Goal: Book appointment/travel/reservation

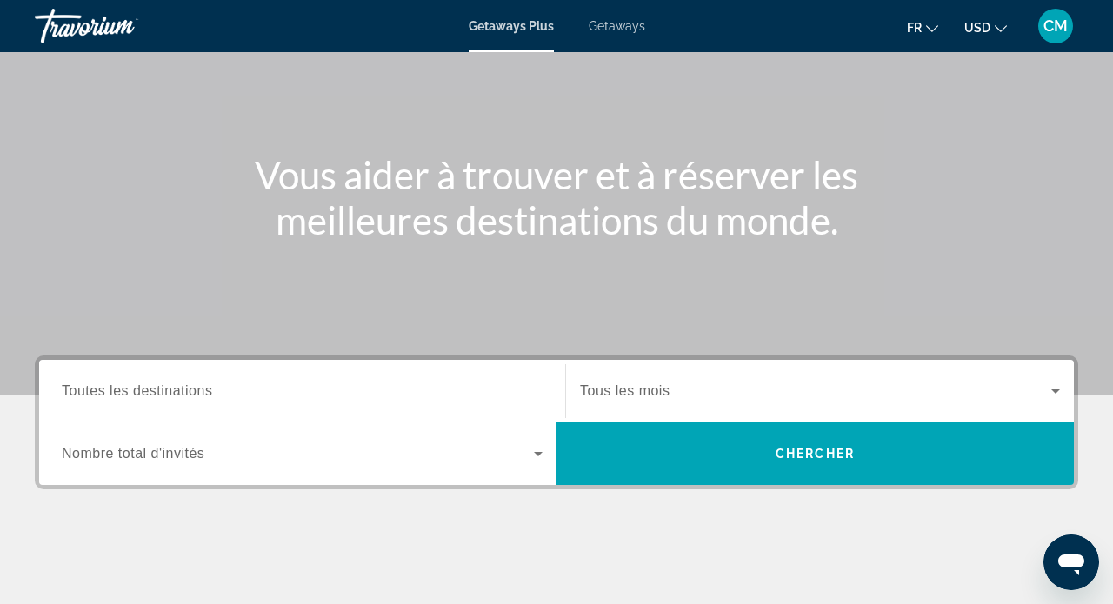
scroll to position [132, 0]
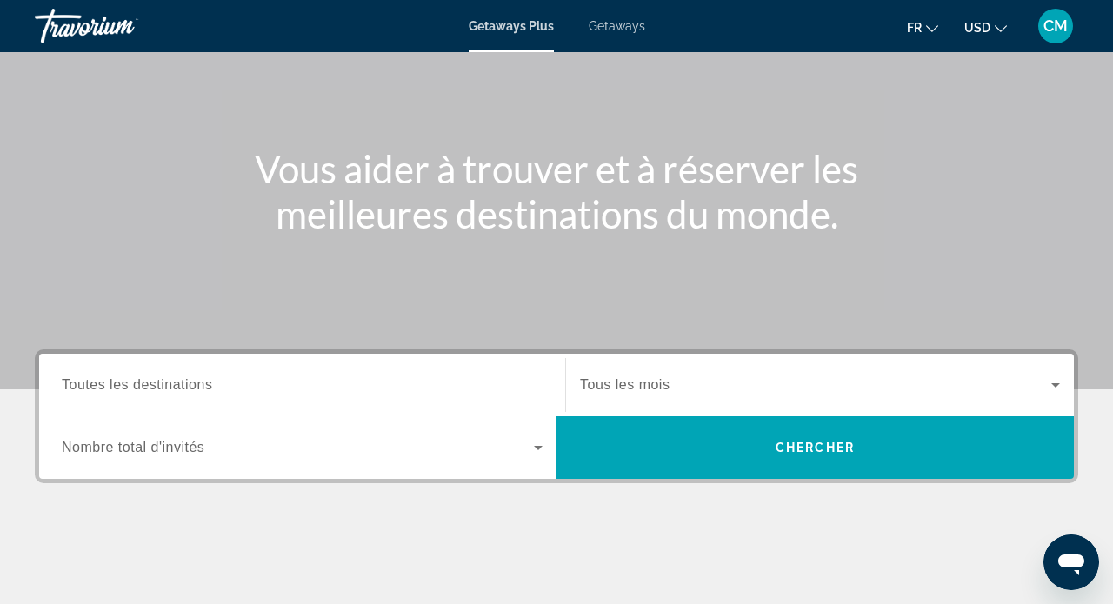
click at [142, 396] on div "Search widget" at bounding box center [302, 386] width 481 height 50
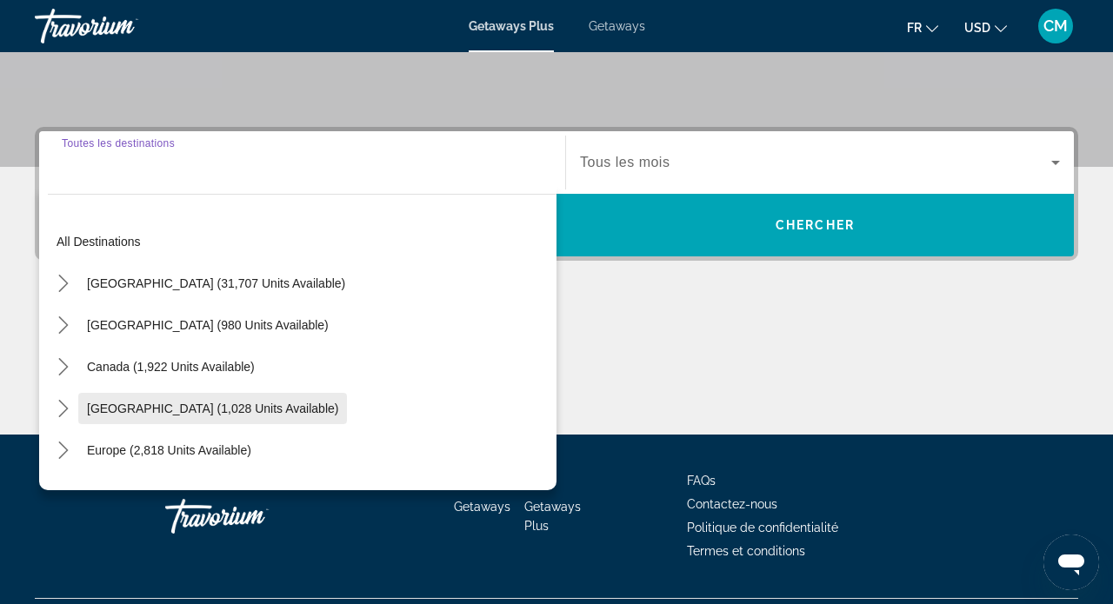
scroll to position [398, 0]
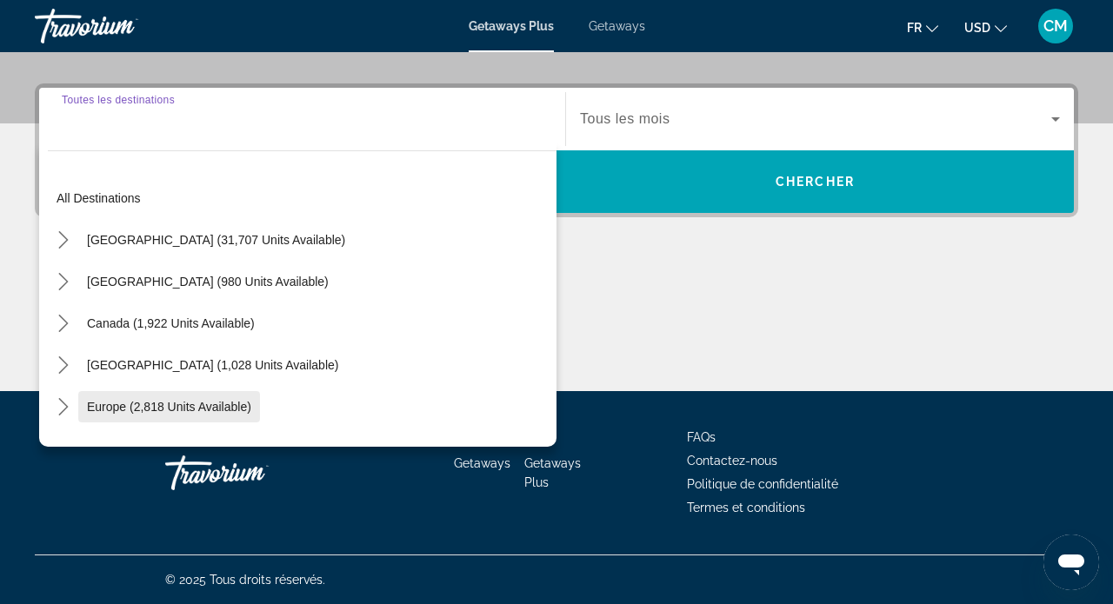
click at [208, 410] on span "Europe (2,818 units available)" at bounding box center [169, 407] width 164 height 14
type input "**********"
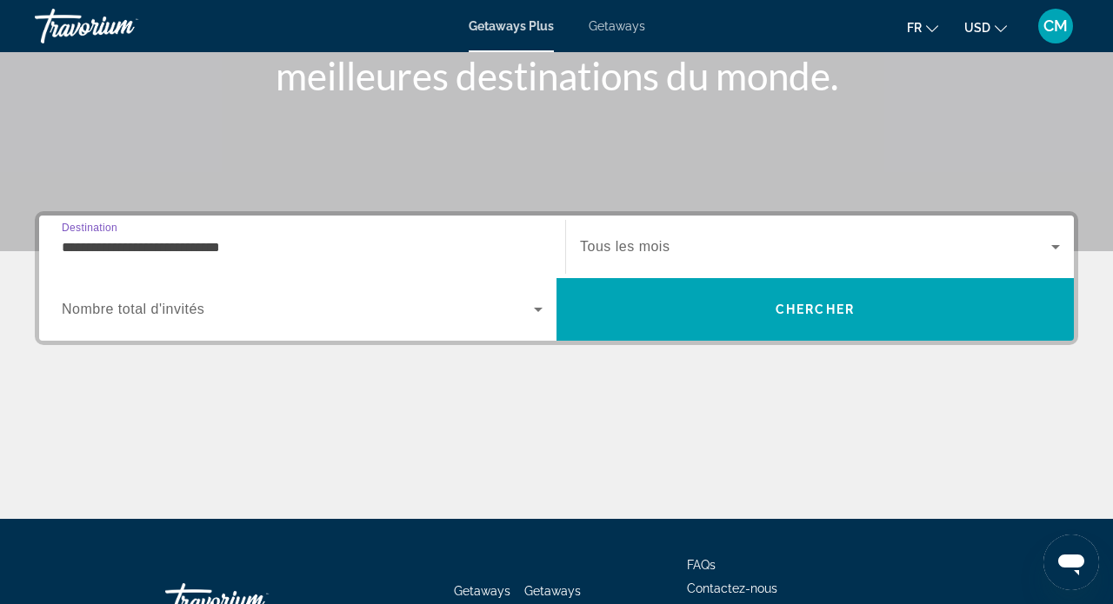
scroll to position [260, 0]
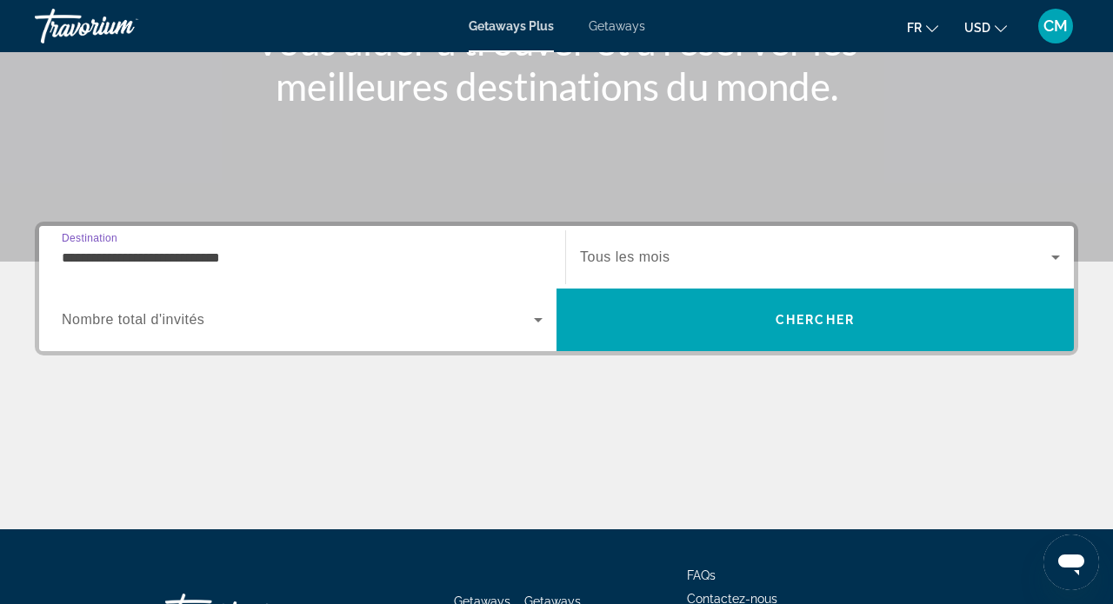
click at [202, 319] on span "Nombre total d'invités" at bounding box center [133, 319] width 143 height 15
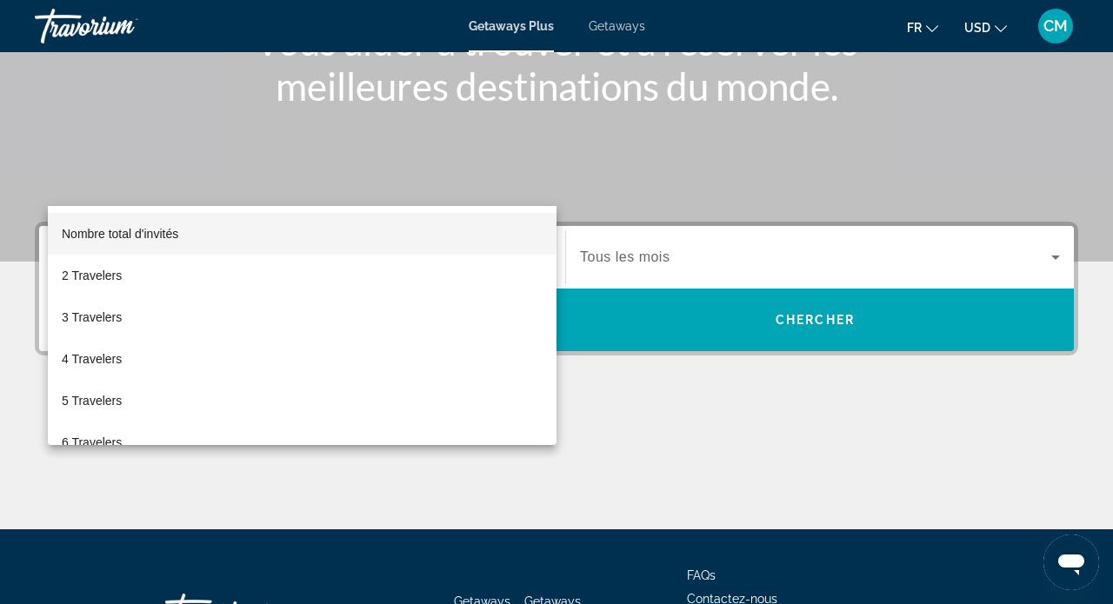
scroll to position [398, 0]
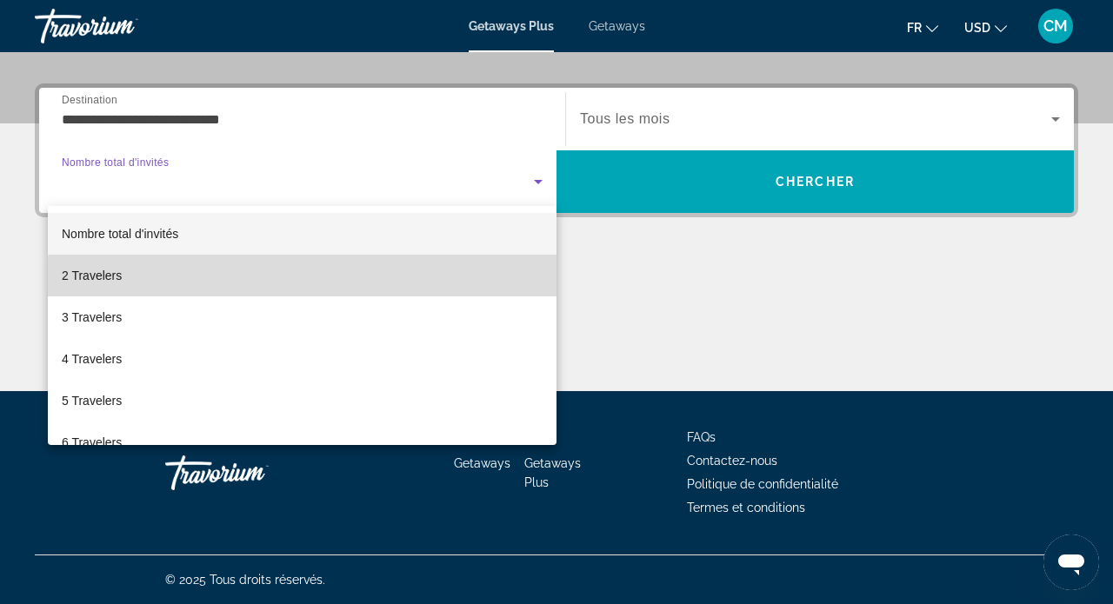
click at [402, 283] on mat-option "2 Travelers" at bounding box center [302, 276] width 509 height 42
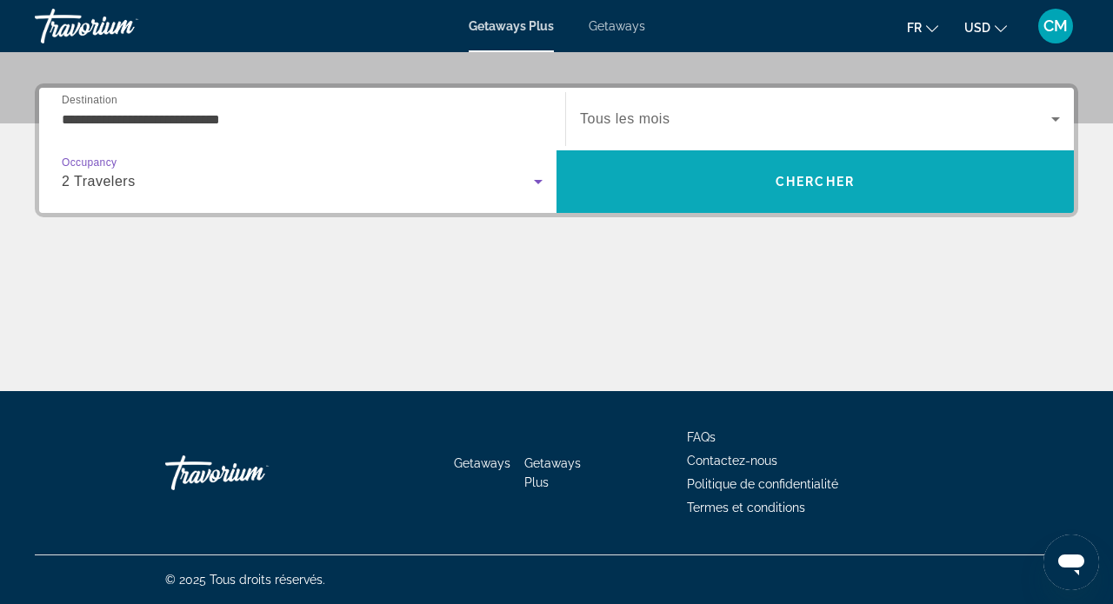
click at [769, 198] on span "Search" at bounding box center [814, 182] width 517 height 42
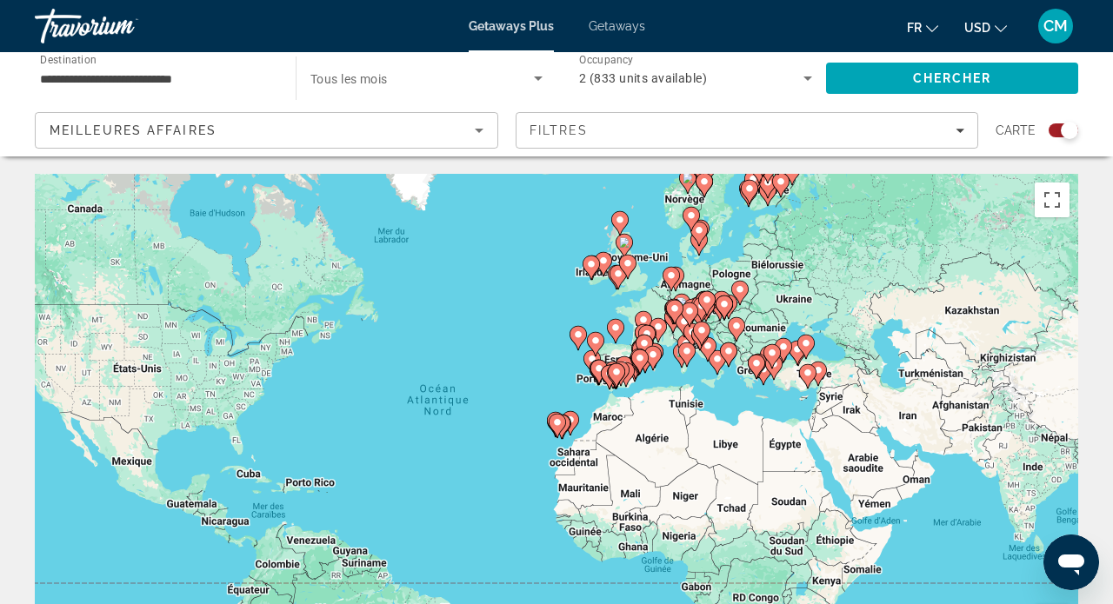
drag, startPoint x: 721, startPoint y: 392, endPoint x: 655, endPoint y: 382, distance: 66.9
click at [655, 382] on div "Pour activer le glissement avec le clavier, appuyez sur Alt+Entrée. Une fois ce…" at bounding box center [556, 435] width 1043 height 522
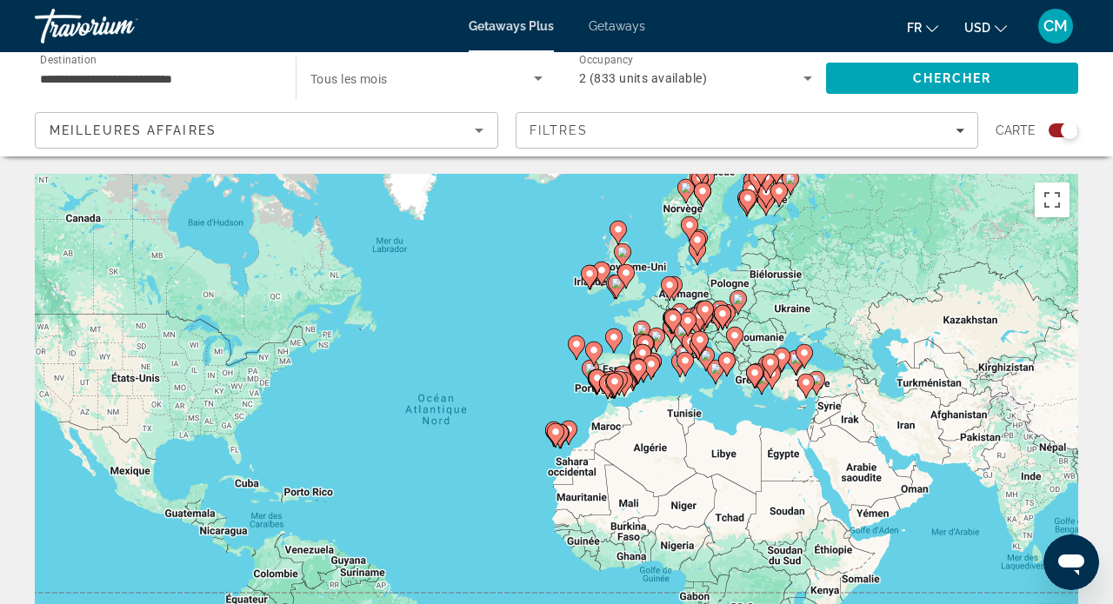
click at [650, 304] on div "Pour activer le glissement avec le clavier, appuyez sur Alt+Entrée. Une fois ce…" at bounding box center [556, 435] width 1043 height 522
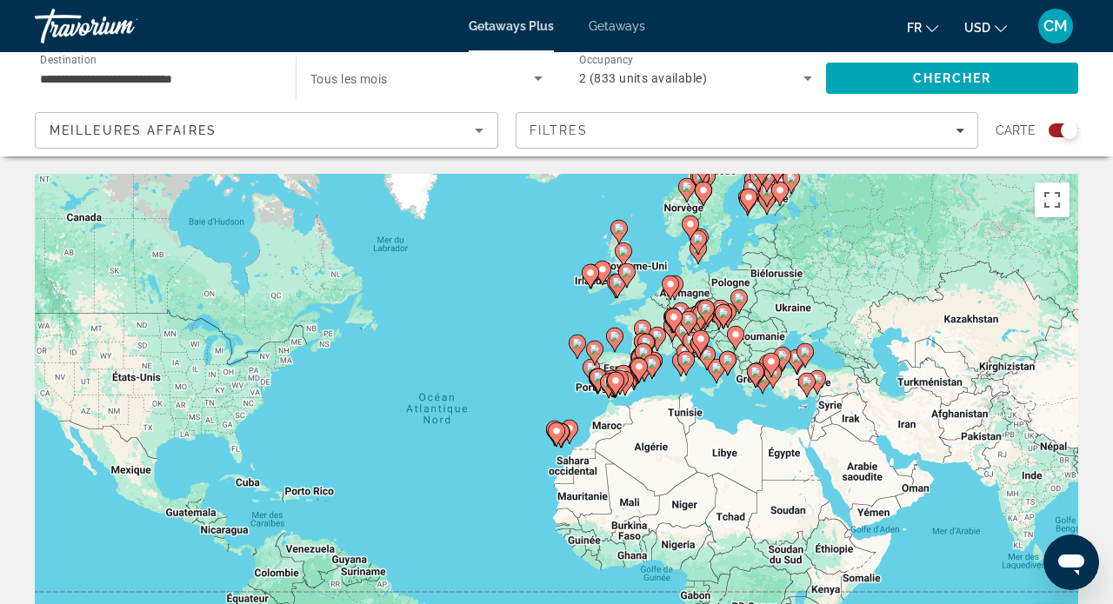
click at [650, 304] on div "Pour activer le glissement avec le clavier, appuyez sur Alt+Entrée. Une fois ce…" at bounding box center [556, 435] width 1043 height 522
click at [653, 314] on div "Pour activer le glissement avec le clavier, appuyez sur Alt+Entrée. Une fois ce…" at bounding box center [556, 435] width 1043 height 522
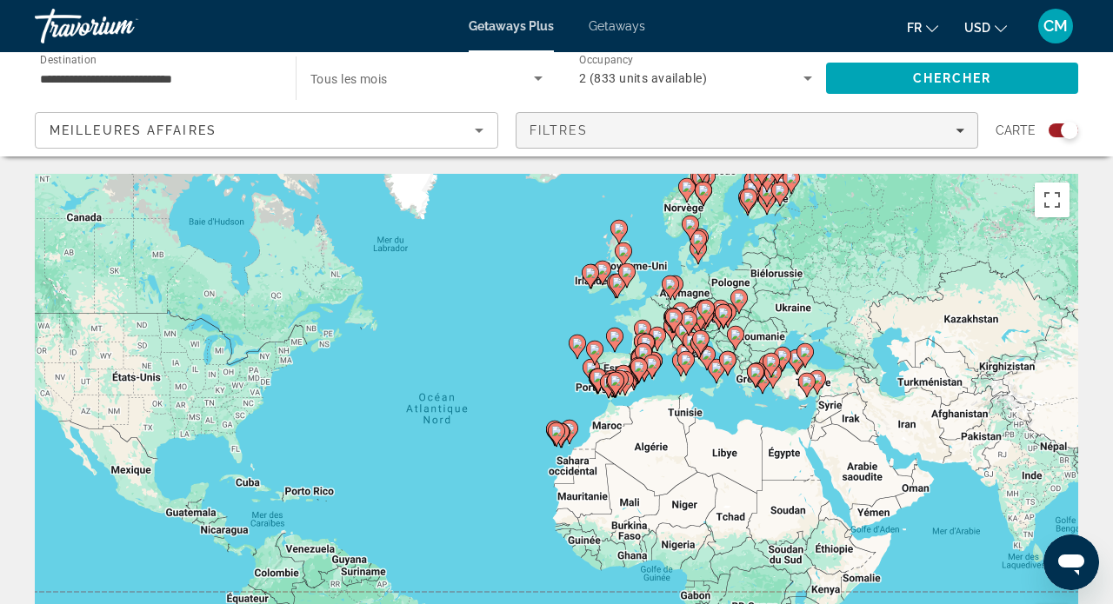
click at [719, 137] on div "Filtres" at bounding box center [747, 130] width 436 height 14
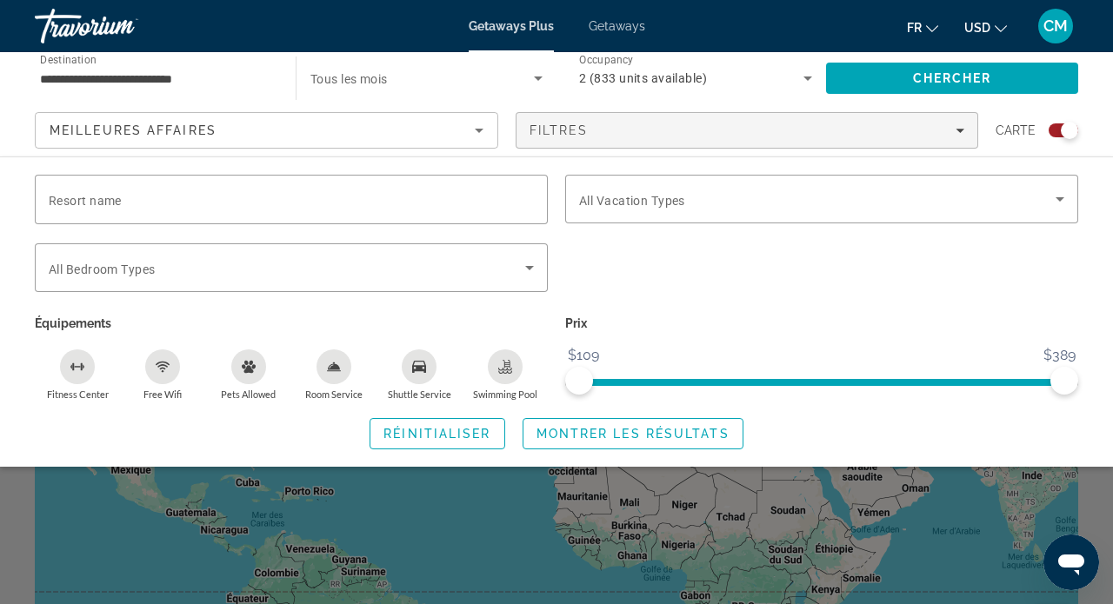
click at [673, 548] on div "Search widget" at bounding box center [556, 432] width 1113 height 343
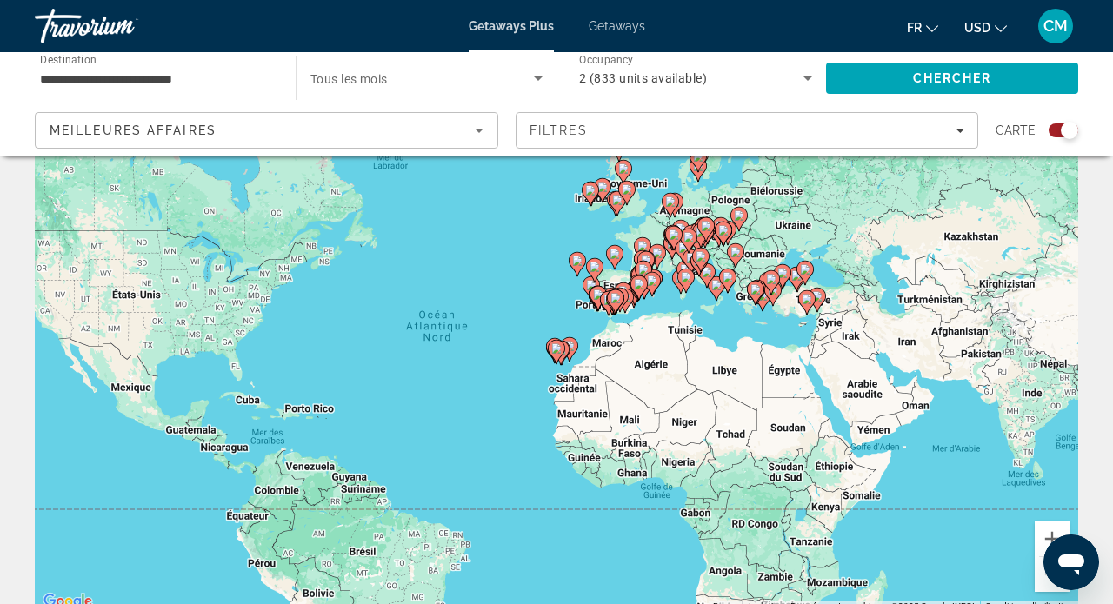
scroll to position [82, 0]
click at [1044, 531] on button "Zoom avant" at bounding box center [1052, 540] width 35 height 35
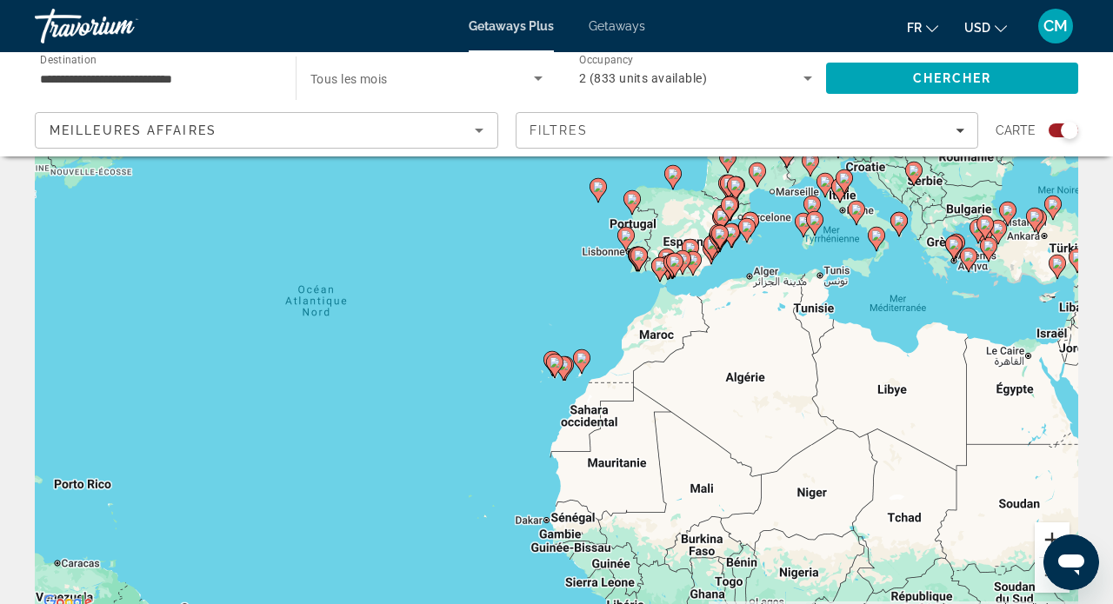
click at [1044, 531] on button "Zoom avant" at bounding box center [1052, 540] width 35 height 35
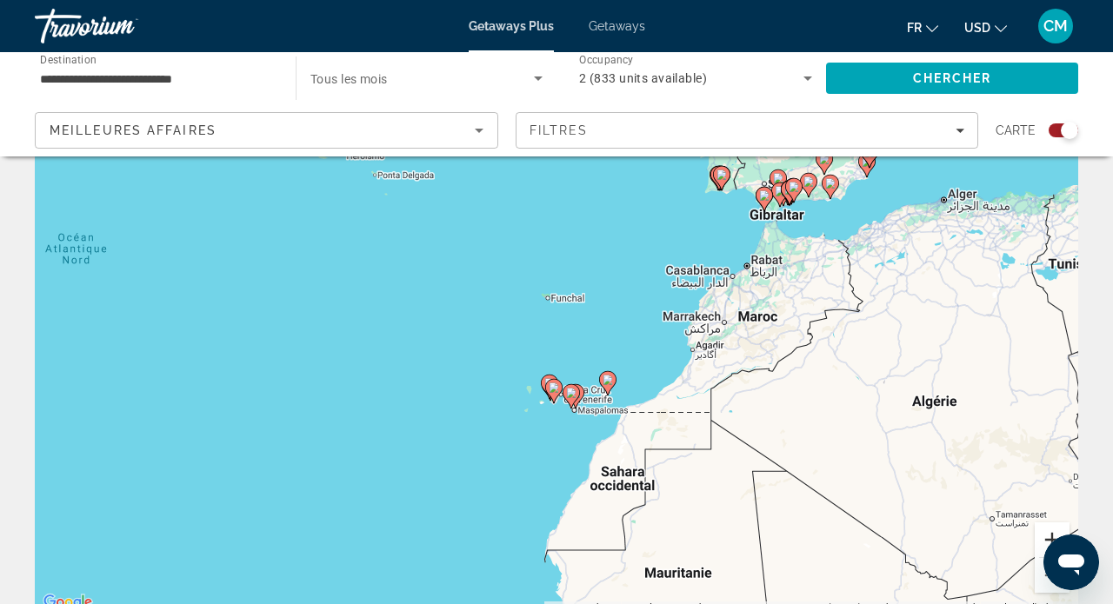
click at [1044, 531] on button "Zoom avant" at bounding box center [1052, 540] width 35 height 35
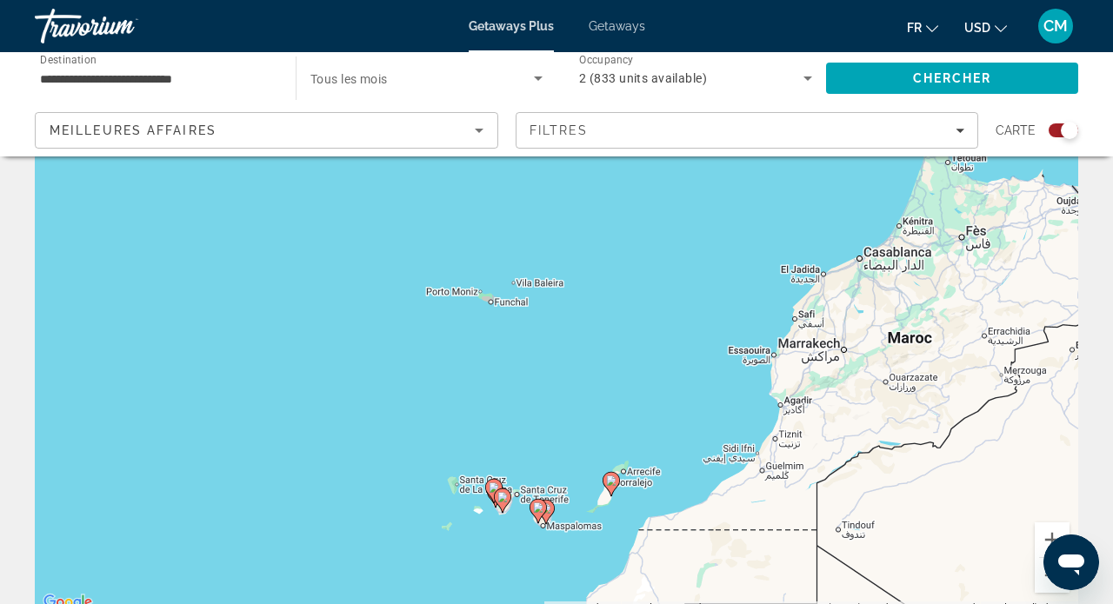
drag, startPoint x: 865, startPoint y: 293, endPoint x: 709, endPoint y: 468, distance: 234.6
click at [709, 468] on div "Pour activer le glissement avec le clavier, appuyez sur Alt+Entrée. Une fois ce…" at bounding box center [556, 353] width 1043 height 522
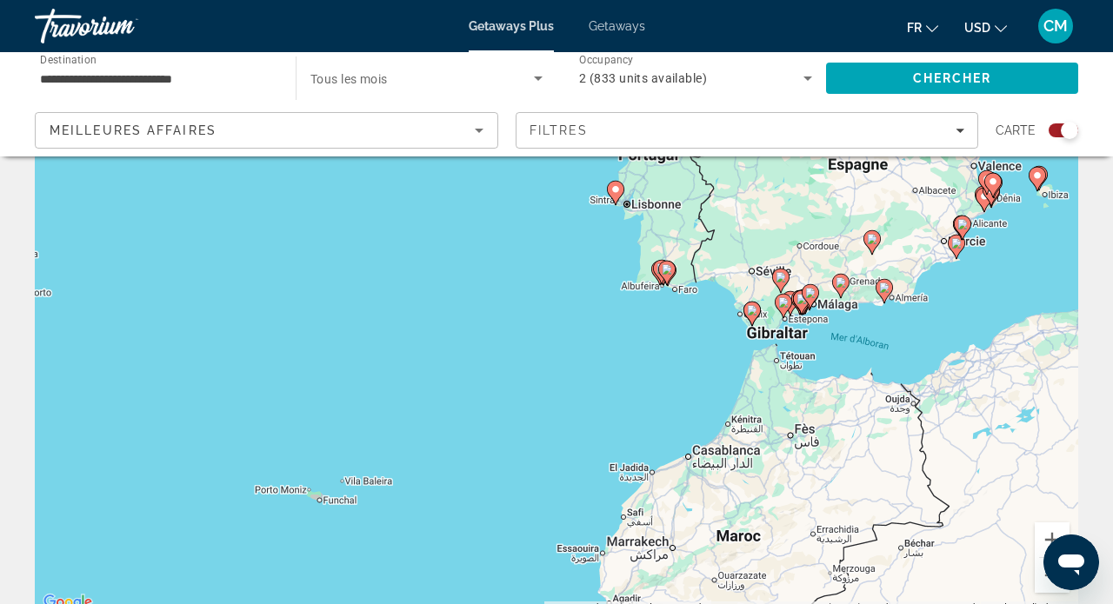
drag, startPoint x: 810, startPoint y: 290, endPoint x: 660, endPoint y: 532, distance: 285.4
click at [660, 532] on div "Pour activer le glissement avec le clavier, appuyez sur Alt+Entrée. Une fois ce…" at bounding box center [556, 353] width 1043 height 522
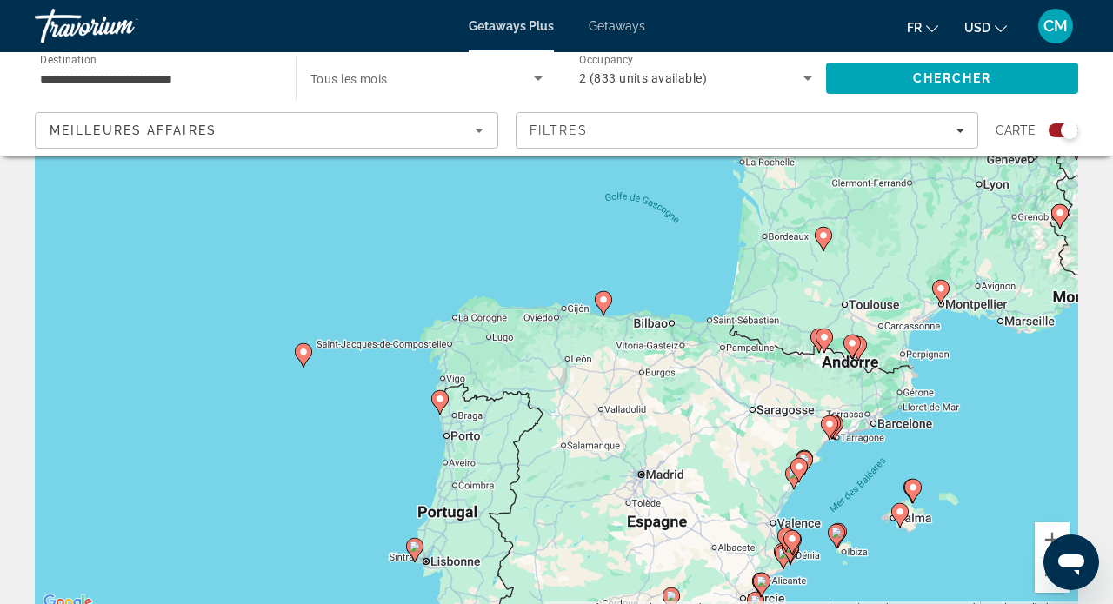
drag, startPoint x: 718, startPoint y: 359, endPoint x: 626, endPoint y: 544, distance: 206.9
click at [629, 537] on div "Pour activer le glissement avec le clavier, appuyez sur Alt+Entrée. Une fois ce…" at bounding box center [556, 353] width 1043 height 522
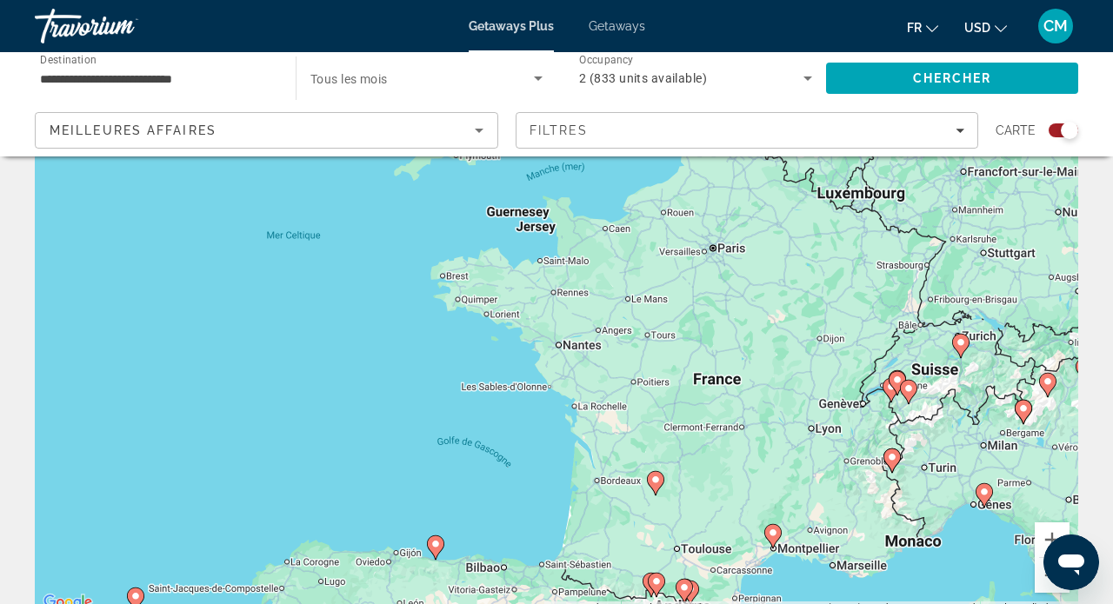
drag, startPoint x: 804, startPoint y: 325, endPoint x: 665, endPoint y: 510, distance: 231.6
click at [665, 510] on div "Pour activer le glissement avec le clavier, appuyez sur Alt+Entrée. Une fois ce…" at bounding box center [556, 353] width 1043 height 522
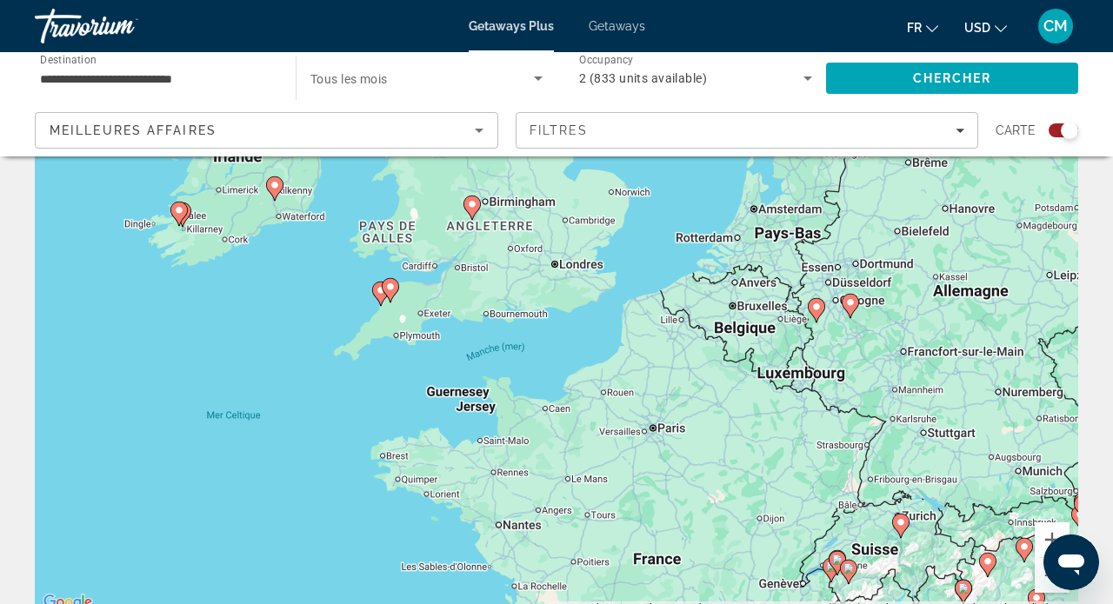
drag, startPoint x: 740, startPoint y: 334, endPoint x: 689, endPoint y: 504, distance: 178.0
click at [689, 504] on div "Pour activer le glissement avec le clavier, appuyez sur Alt+Entrée. Une fois ce…" at bounding box center [556, 353] width 1043 height 522
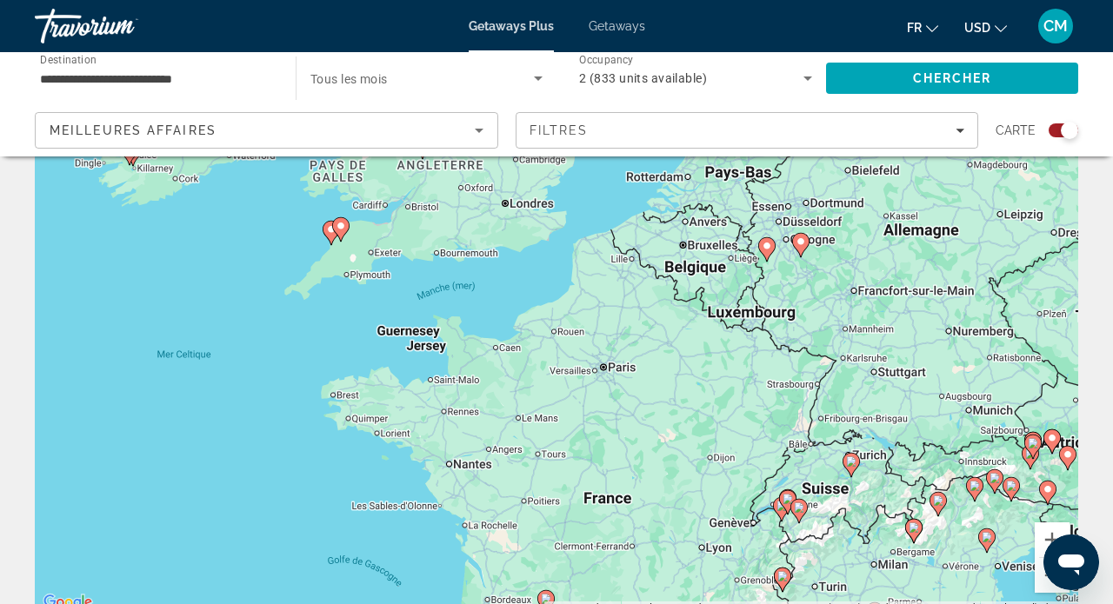
drag, startPoint x: 689, startPoint y: 504, endPoint x: 633, endPoint y: 442, distance: 83.8
click at [634, 439] on div "Pour activer le glissement avec le clavier, appuyez sur Alt+Entrée. Une fois ce…" at bounding box center [556, 353] width 1043 height 522
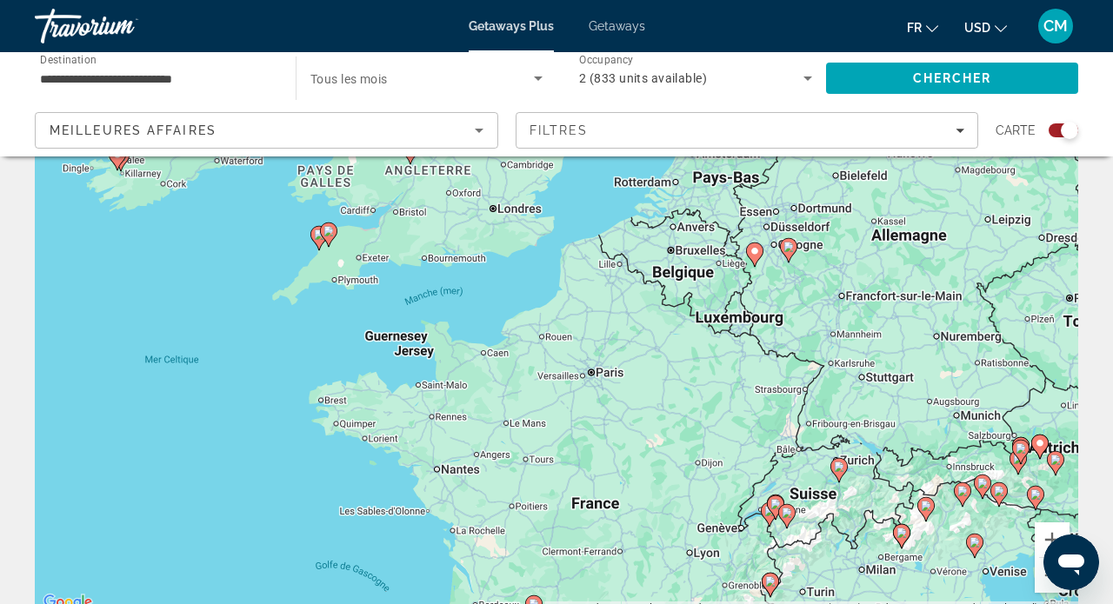
click at [619, 31] on span "Getaways" at bounding box center [617, 26] width 57 height 14
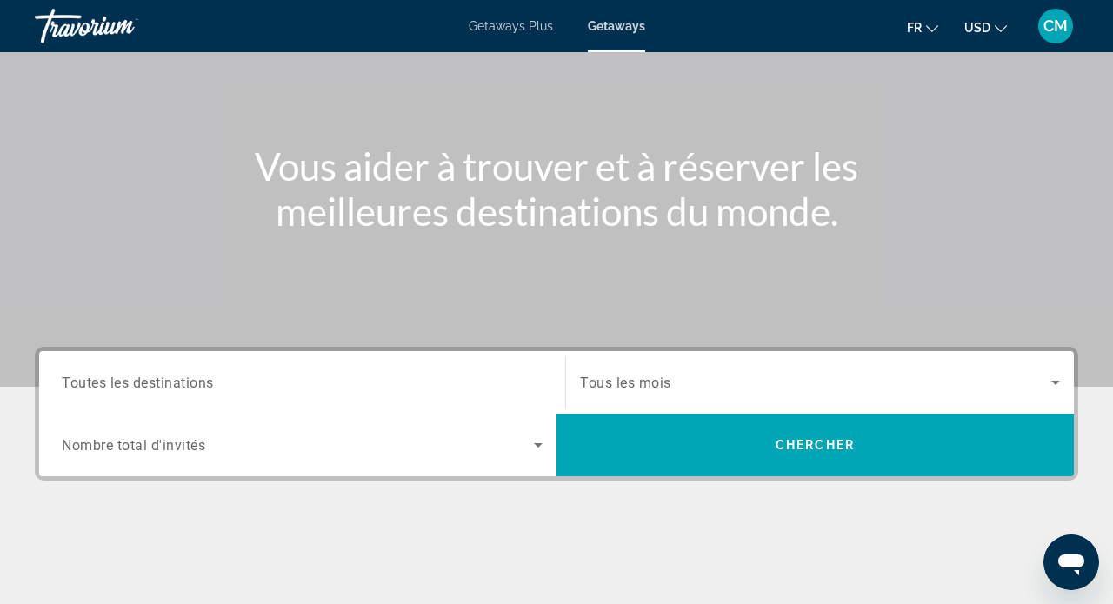
scroll to position [165, 1]
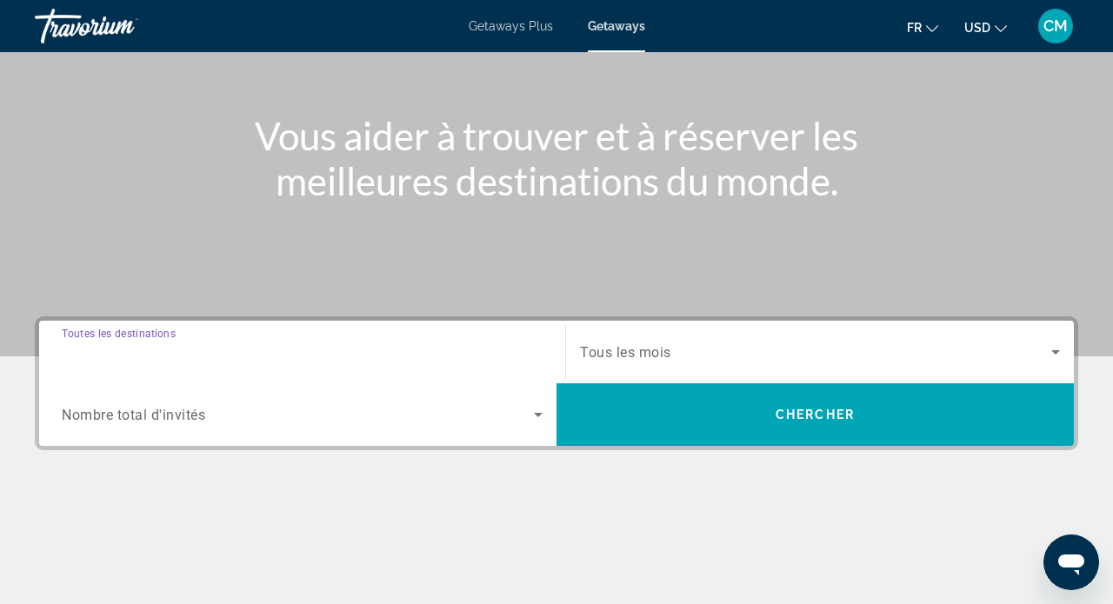
click at [264, 346] on input "Destination Toutes les destinations" at bounding box center [302, 353] width 481 height 21
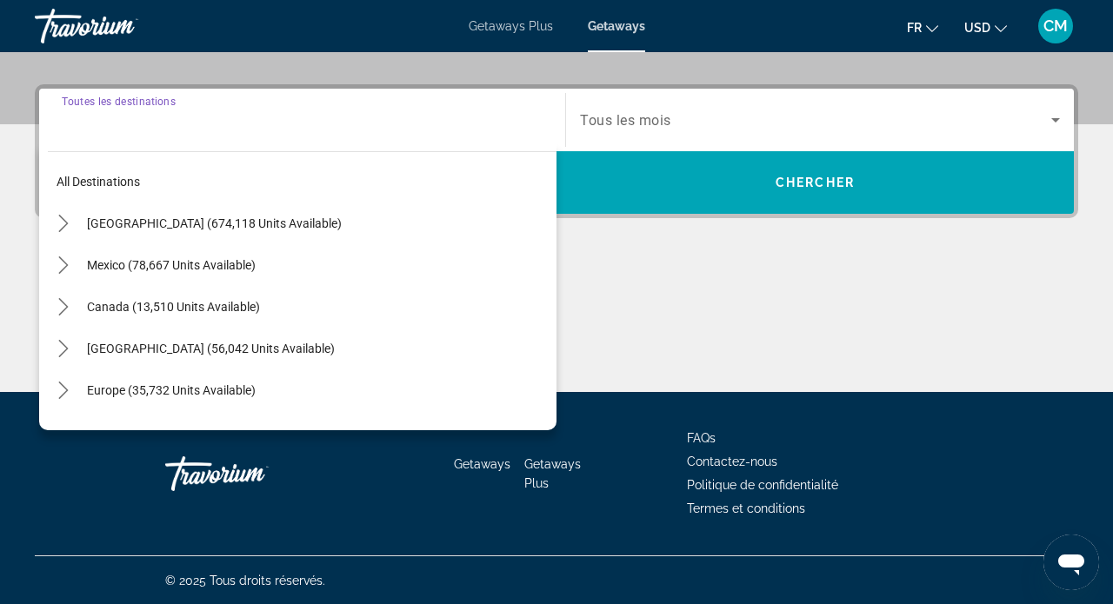
scroll to position [398, 0]
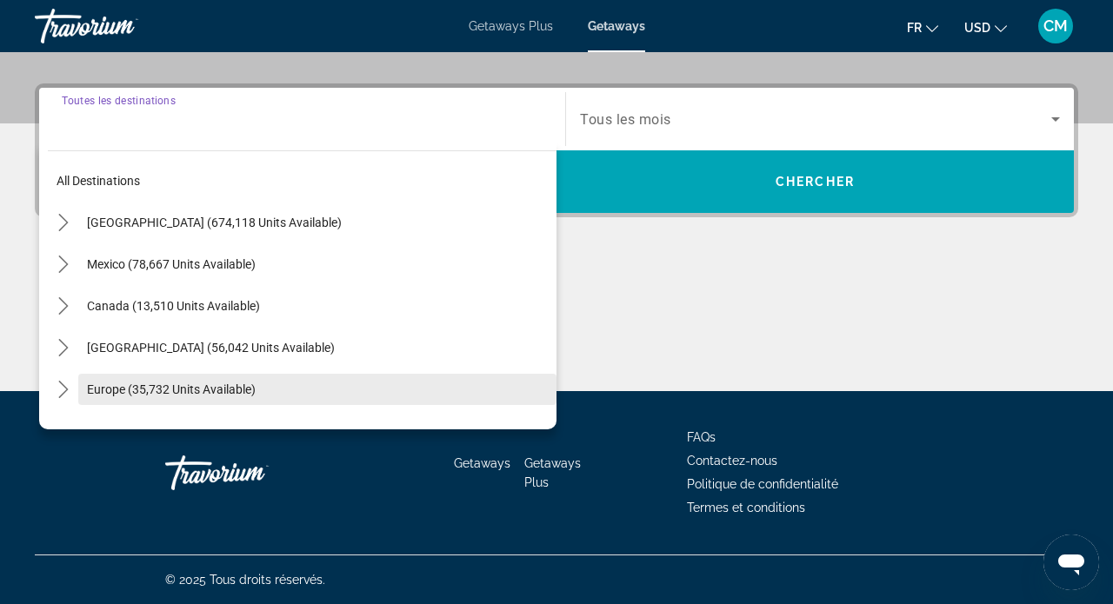
click at [188, 396] on span "Europe (35,732 units available)" at bounding box center [171, 390] width 169 height 14
type input "**********"
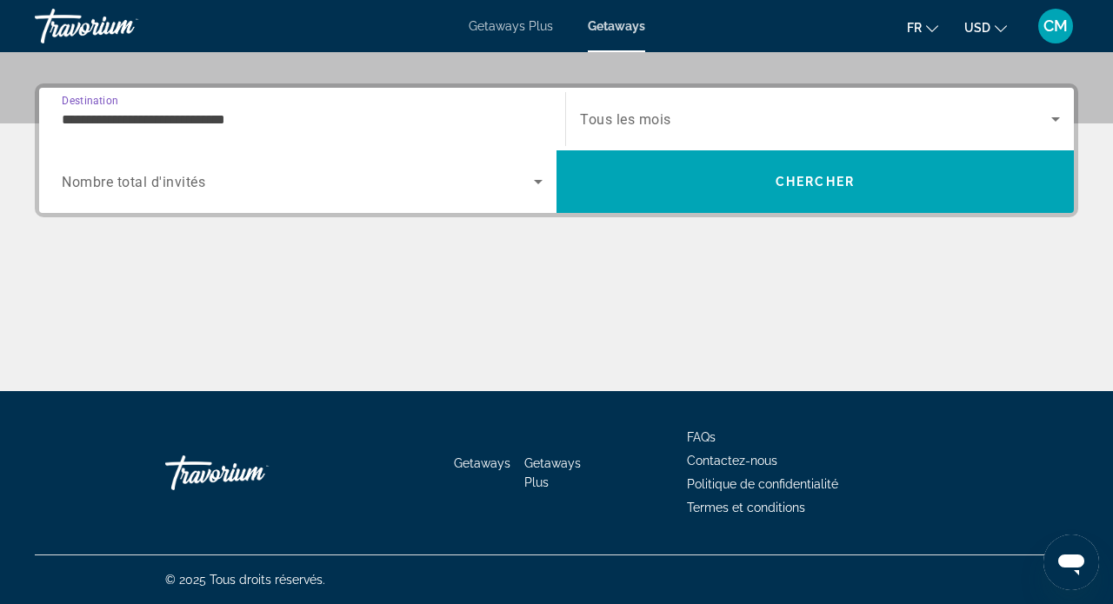
click at [119, 185] on span "Nombre total d'invités" at bounding box center [133, 182] width 143 height 17
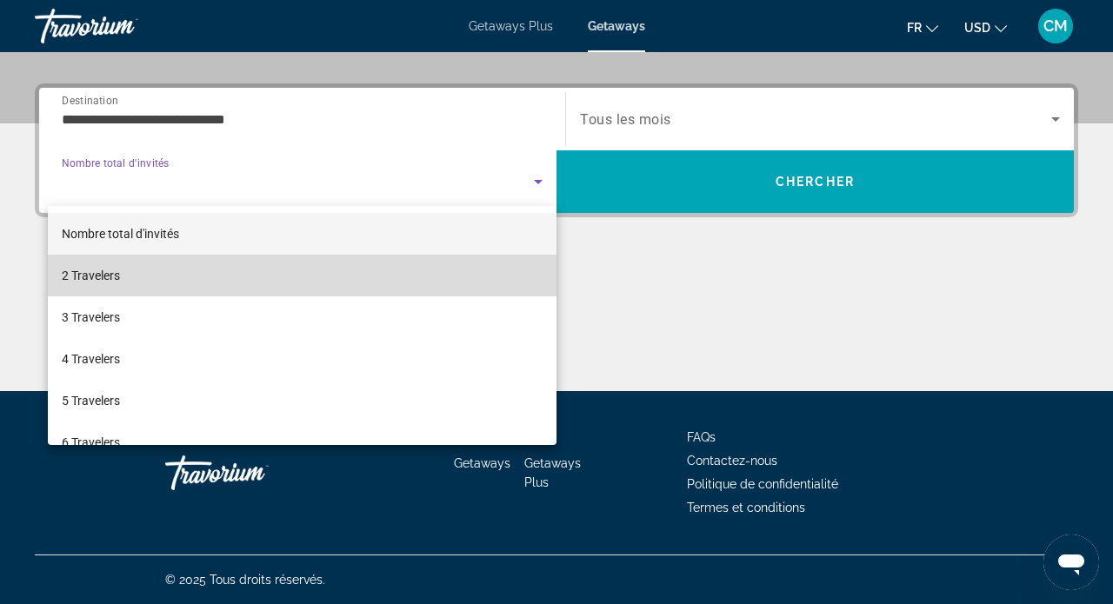
click at [130, 276] on mat-option "2 Travelers" at bounding box center [302, 276] width 509 height 42
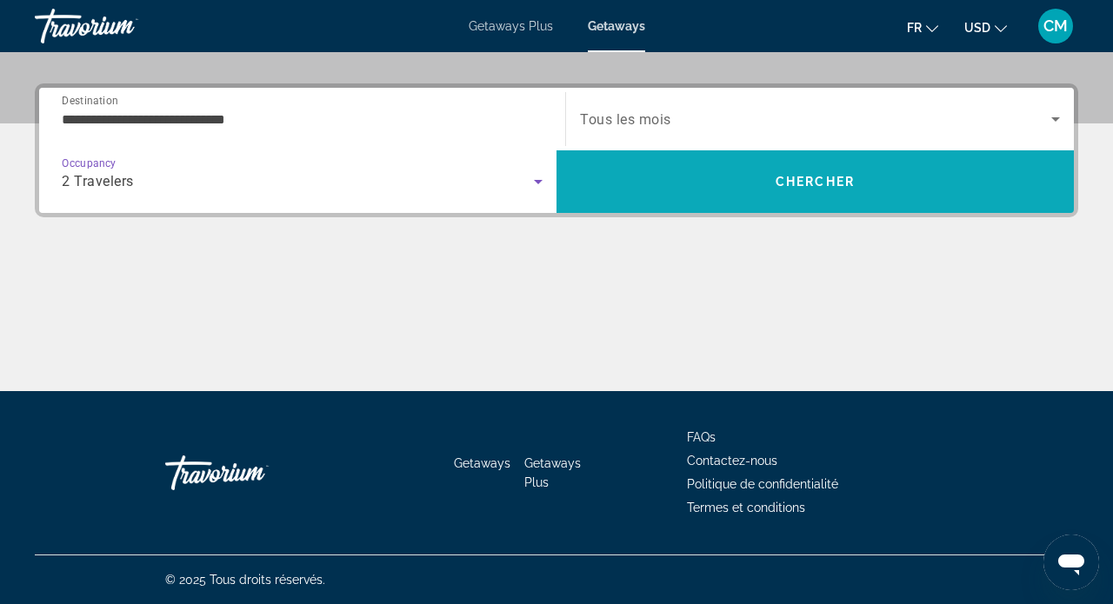
click at [681, 182] on span "Search" at bounding box center [814, 182] width 517 height 42
